Goal: Transaction & Acquisition: Subscribe to service/newsletter

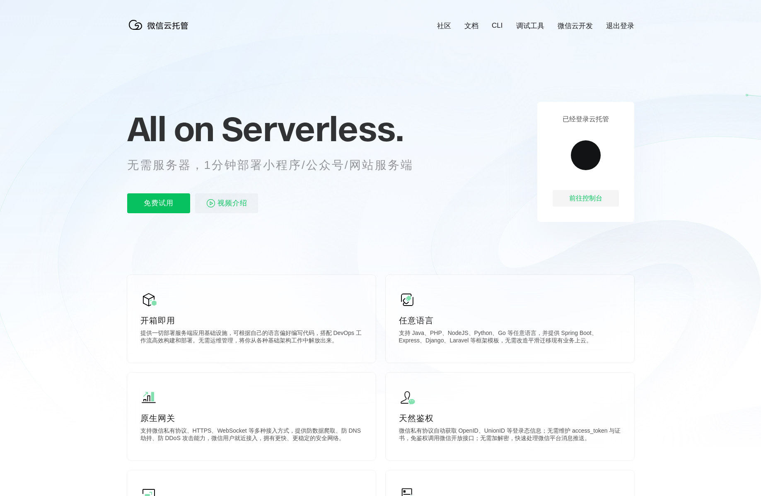
scroll to position [0, 1473]
click at [174, 202] on p "免费试用" at bounding box center [158, 203] width 63 height 20
click at [485, 163] on icon at bounding box center [380, 223] width 795 height 447
click at [168, 206] on p "免费试用" at bounding box center [158, 203] width 63 height 20
